Goal: Transaction & Acquisition: Purchase product/service

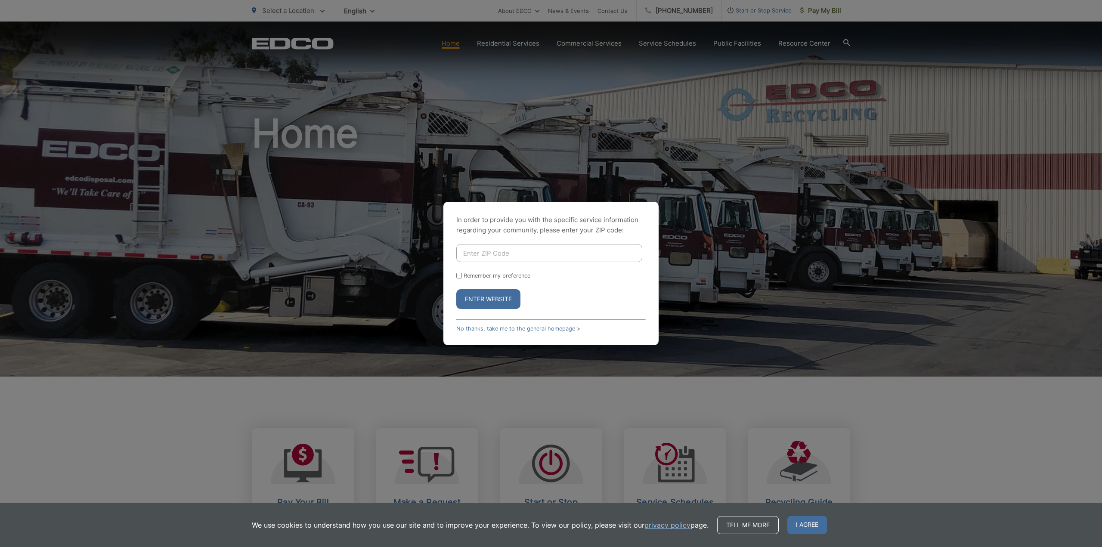
click at [501, 259] on input "Enter ZIP Code" at bounding box center [549, 253] width 186 height 18
type input "92081"
click at [459, 275] on input "Remember my preference" at bounding box center [459, 276] width 6 height 6
checkbox input "true"
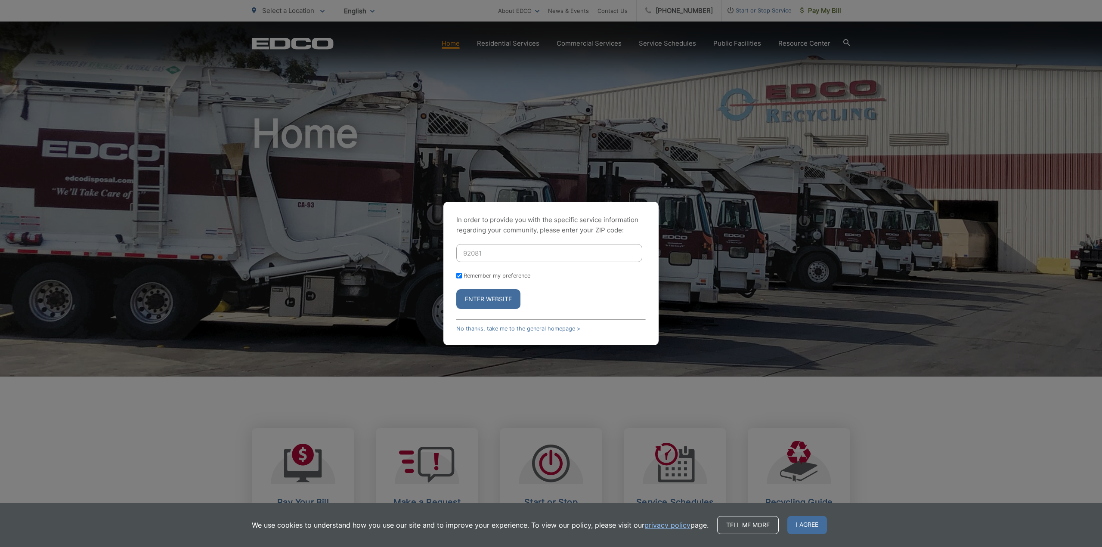
click at [486, 302] on button "Enter Website" at bounding box center [488, 299] width 64 height 20
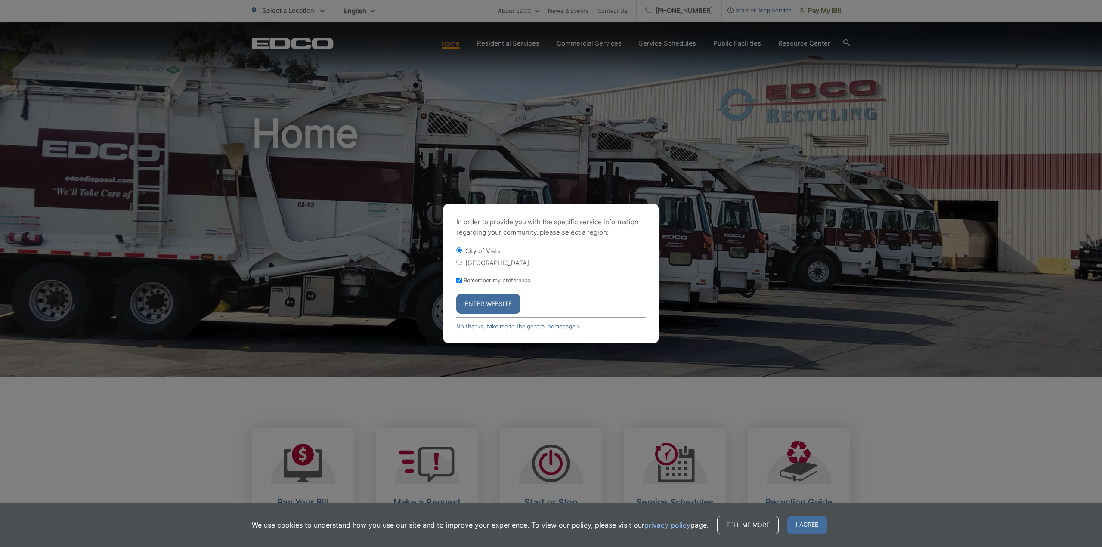
click at [497, 304] on button "Enter Website" at bounding box center [488, 304] width 64 height 20
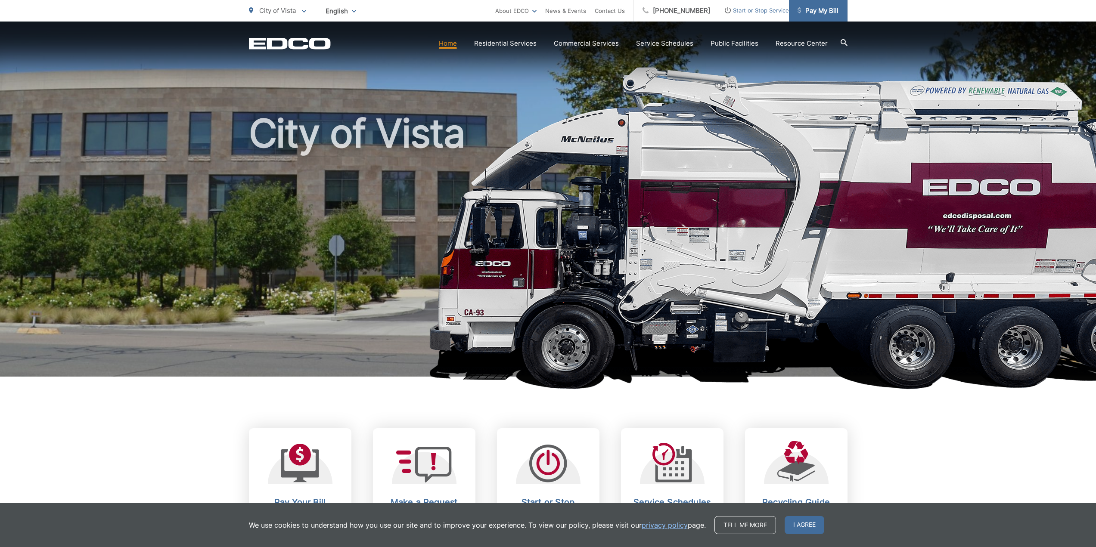
click at [817, 8] on span "Pay My Bill" at bounding box center [817, 11] width 41 height 10
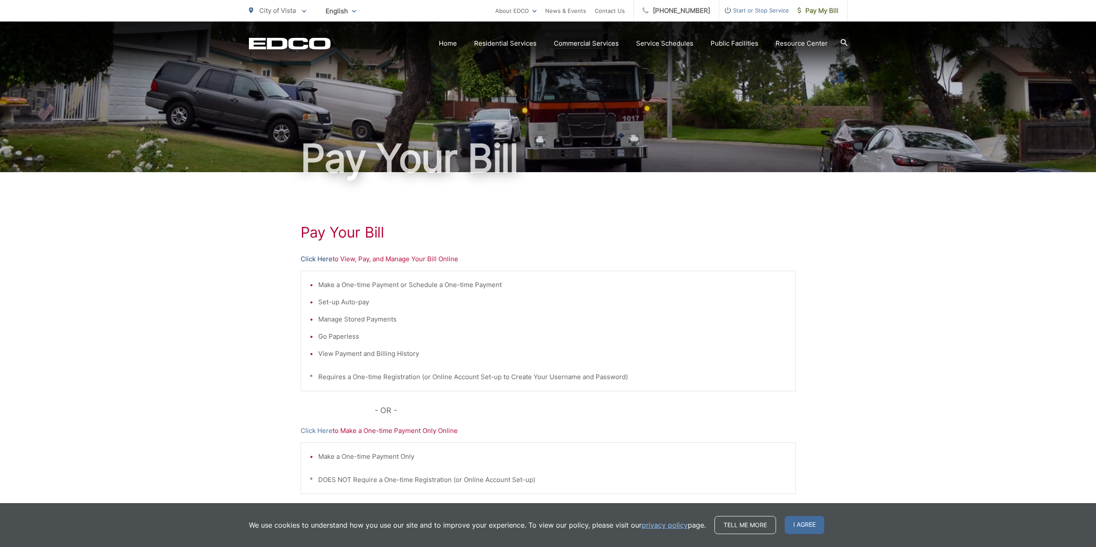
click at [321, 260] on link "Click Here" at bounding box center [317, 259] width 32 height 10
click at [327, 257] on link "Click Here" at bounding box center [317, 259] width 32 height 10
